Goal: Information Seeking & Learning: Learn about a topic

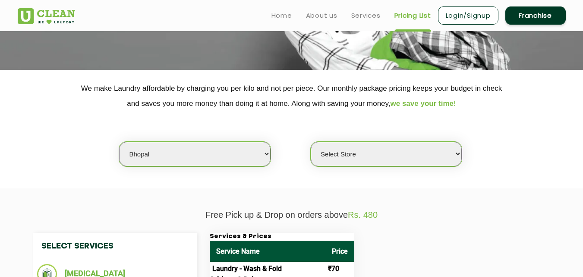
drag, startPoint x: 0, startPoint y: 0, endPoint x: 250, endPoint y: 155, distance: 293.9
click at [250, 155] on select "Select city [GEOGRAPHIC_DATA] [GEOGRAPHIC_DATA] [GEOGRAPHIC_DATA] [GEOGRAPHIC_D…" at bounding box center [194, 153] width 151 height 25
select select "1"
click at [223, 150] on select "Select city [GEOGRAPHIC_DATA] [GEOGRAPHIC_DATA] [GEOGRAPHIC_DATA] [GEOGRAPHIC_D…" at bounding box center [194, 153] width 151 height 25
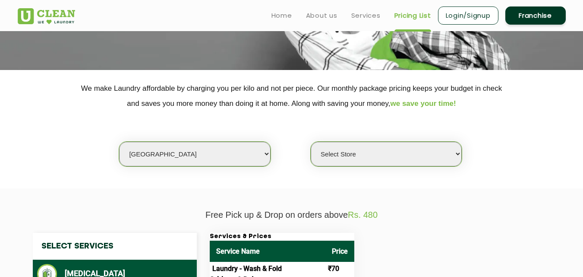
select select "0"
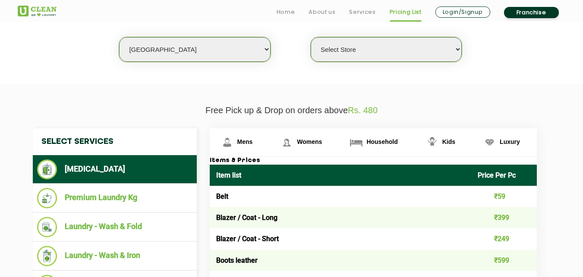
scroll to position [236, 0]
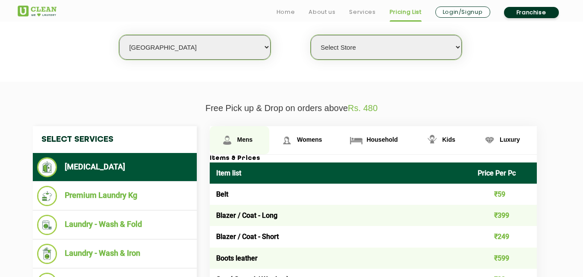
click at [245, 144] on link "Mens" at bounding box center [240, 140] width 60 height 28
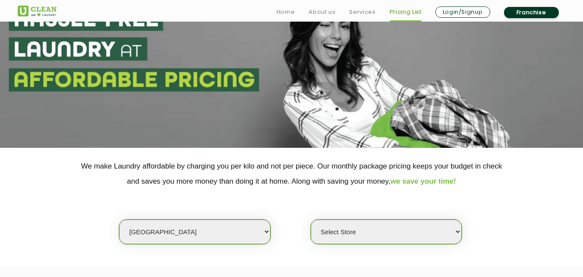
scroll to position [60, 0]
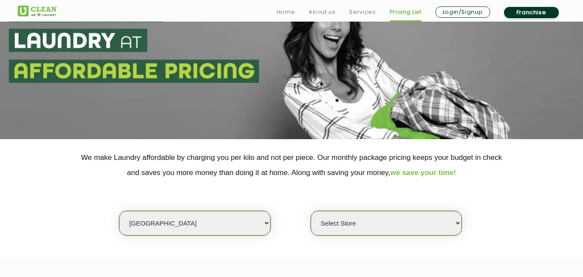
click at [212, 221] on select "Select city [GEOGRAPHIC_DATA] [GEOGRAPHIC_DATA] [GEOGRAPHIC_DATA] [GEOGRAPHIC_D…" at bounding box center [194, 223] width 151 height 25
select select "12"
click at [206, 218] on select "Select city [GEOGRAPHIC_DATA] [GEOGRAPHIC_DATA] [GEOGRAPHIC_DATA] [GEOGRAPHIC_D…" at bounding box center [194, 223] width 151 height 25
select select "0"
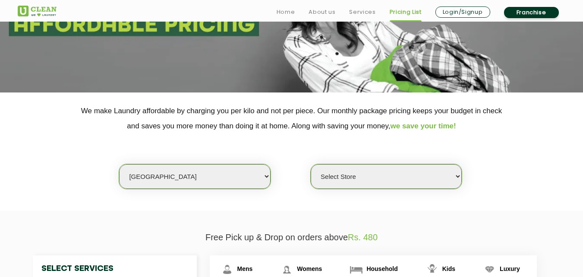
scroll to position [118, 0]
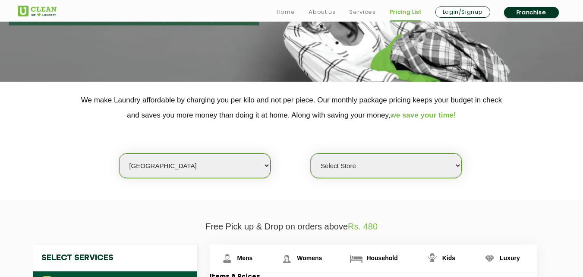
click at [182, 169] on select "Select city [GEOGRAPHIC_DATA] [GEOGRAPHIC_DATA] [GEOGRAPHIC_DATA] [GEOGRAPHIC_D…" at bounding box center [194, 165] width 151 height 25
click at [119, 153] on select "Select city [GEOGRAPHIC_DATA] [GEOGRAPHIC_DATA] [GEOGRAPHIC_DATA] [GEOGRAPHIC_D…" at bounding box center [194, 165] width 151 height 25
click at [157, 157] on select "Select city [GEOGRAPHIC_DATA] [GEOGRAPHIC_DATA] [GEOGRAPHIC_DATA] [GEOGRAPHIC_D…" at bounding box center [194, 165] width 151 height 25
click at [179, 161] on select "Select city [GEOGRAPHIC_DATA] [GEOGRAPHIC_DATA] [GEOGRAPHIC_DATA] [GEOGRAPHIC_D…" at bounding box center [194, 165] width 151 height 25
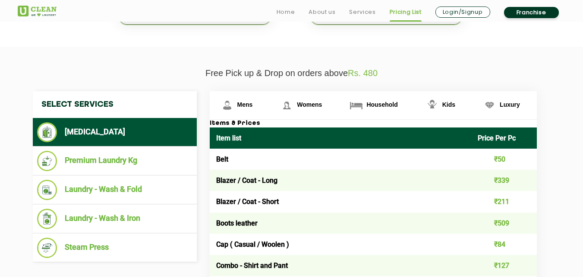
scroll to position [276, 0]
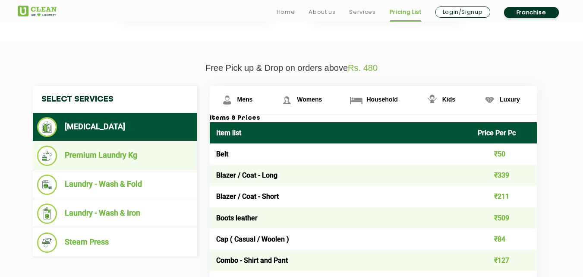
click at [144, 168] on ul "Premium Laundry Kg" at bounding box center [115, 155] width 164 height 29
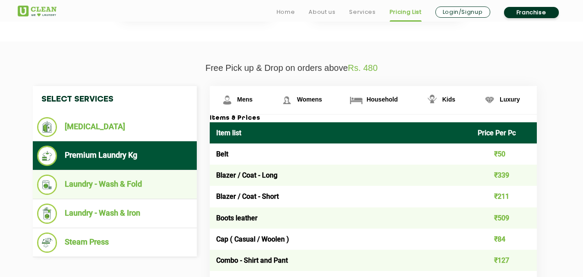
click at [142, 182] on li "Laundry - Wash & Fold" at bounding box center [114, 184] width 155 height 20
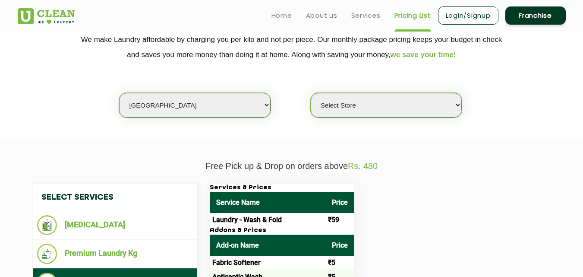
scroll to position [0, 0]
